Goal: Find specific page/section: Find specific page/section

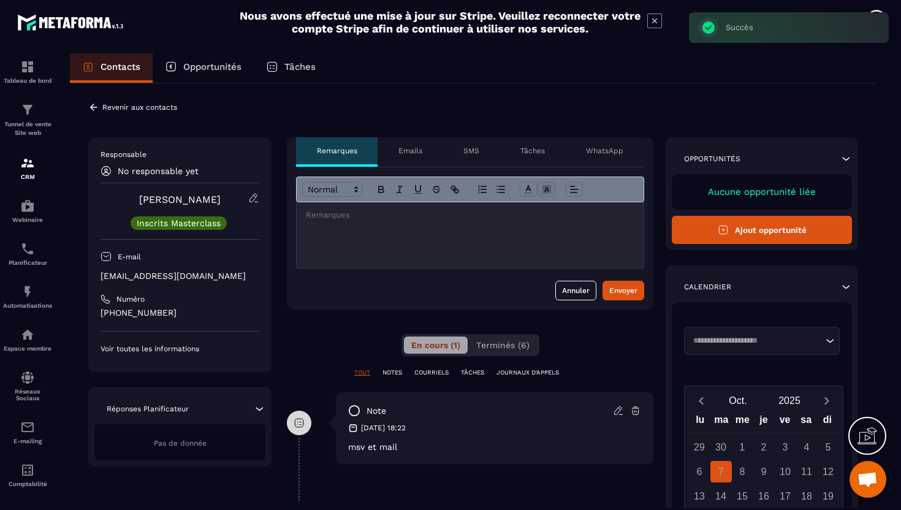
scroll to position [67, 0]
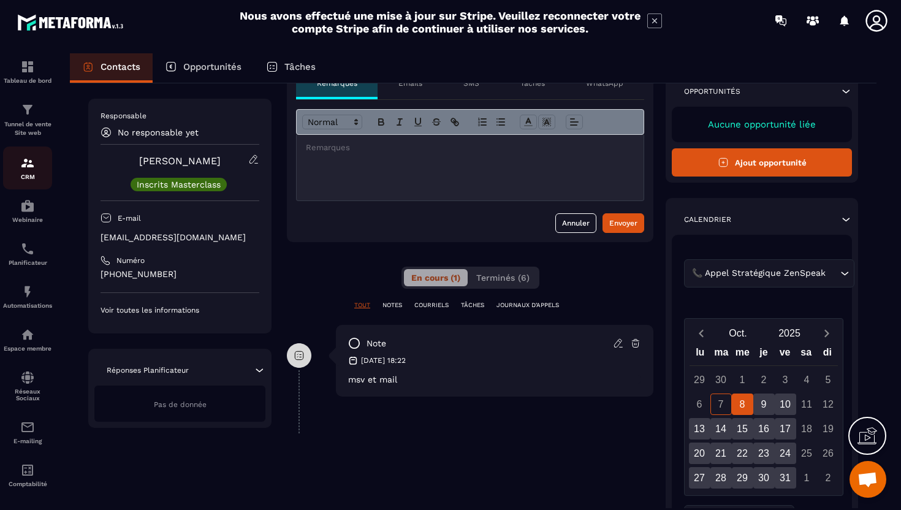
click at [36, 162] on div "CRM" at bounding box center [27, 168] width 49 height 25
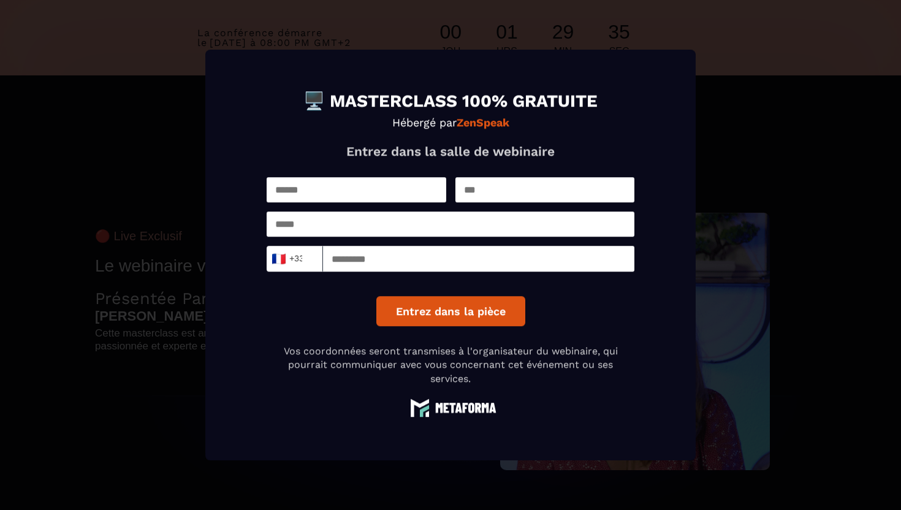
click at [769, 127] on div "Modal window" at bounding box center [450, 255] width 901 height 510
